Goal: Task Accomplishment & Management: Manage account settings

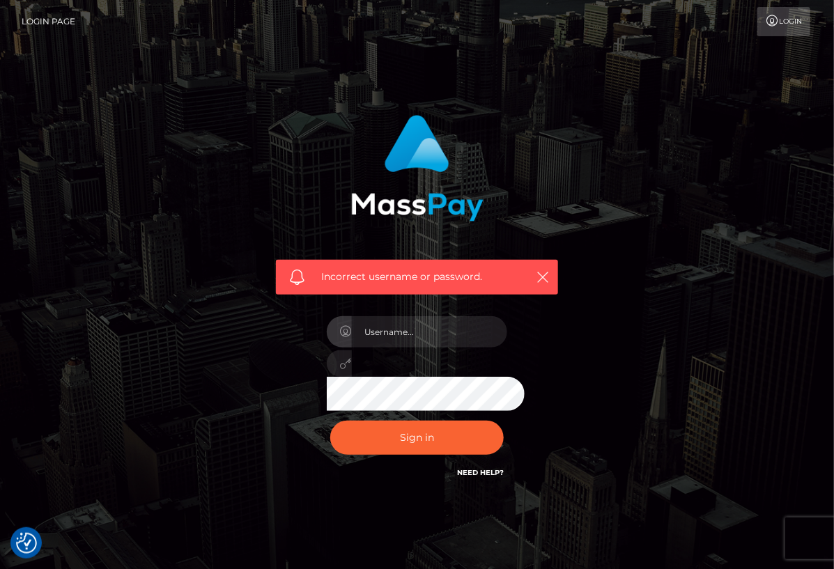
click at [394, 347] on input "text" at bounding box center [430, 331] width 156 height 31
type input "[EMAIL_ADDRESS][DOMAIN_NAME]"
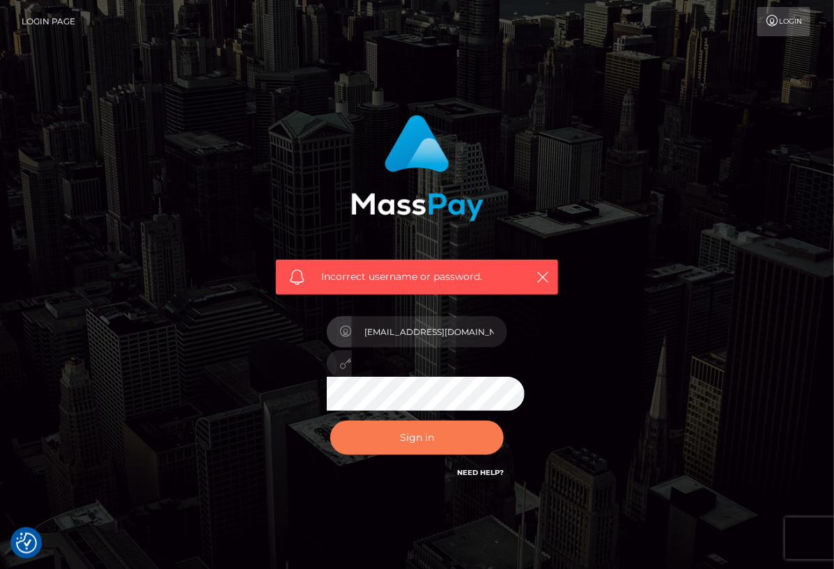
click at [455, 455] on button "Sign in" at bounding box center [417, 438] width 174 height 34
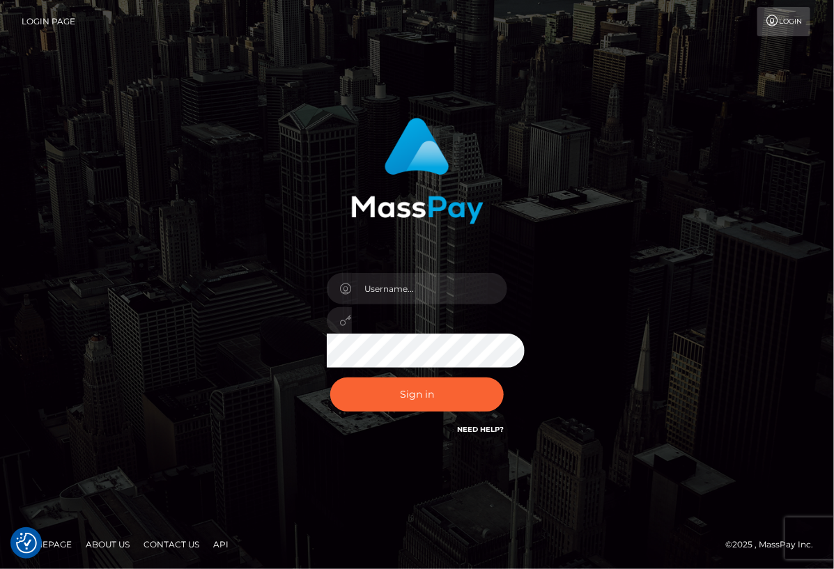
checkbox input "true"
click at [492, 434] on link "Need Help?" at bounding box center [480, 429] width 47 height 9
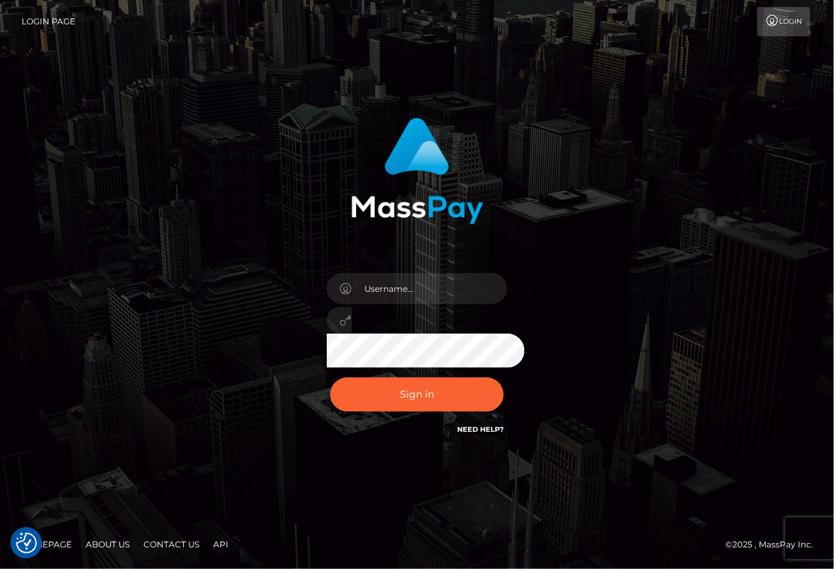
click at [492, 434] on link "Need Help?" at bounding box center [480, 429] width 47 height 9
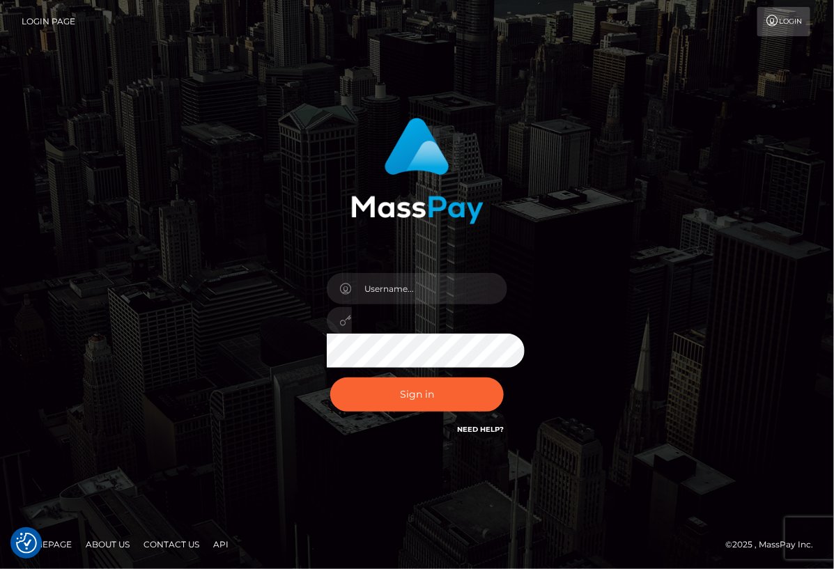
click at [492, 434] on link "Need Help?" at bounding box center [480, 429] width 47 height 9
click at [471, 432] on link "Need Help?" at bounding box center [480, 429] width 47 height 9
click at [40, 5] on nav "Login Page Login" at bounding box center [417, 21] width 834 height 43
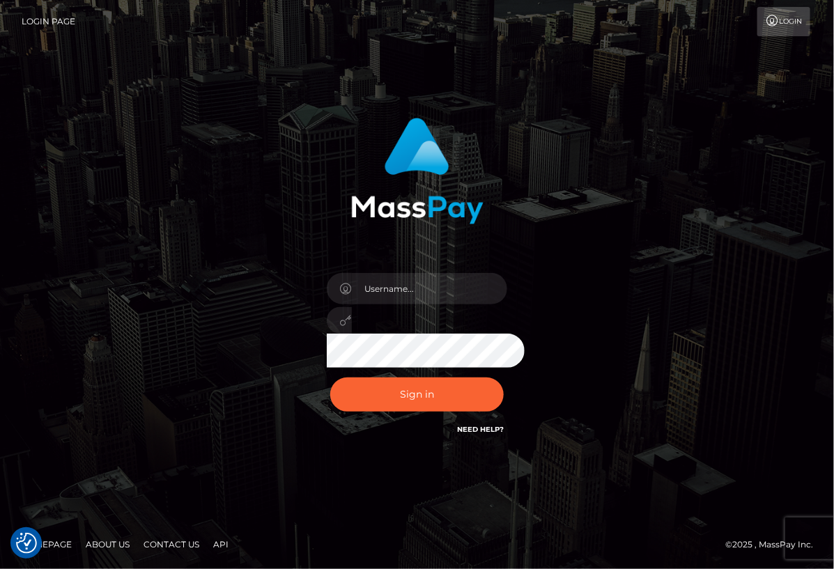
click at [40, 17] on link "Login Page" at bounding box center [49, 21] width 54 height 29
